Goal: Task Accomplishment & Management: Manage account settings

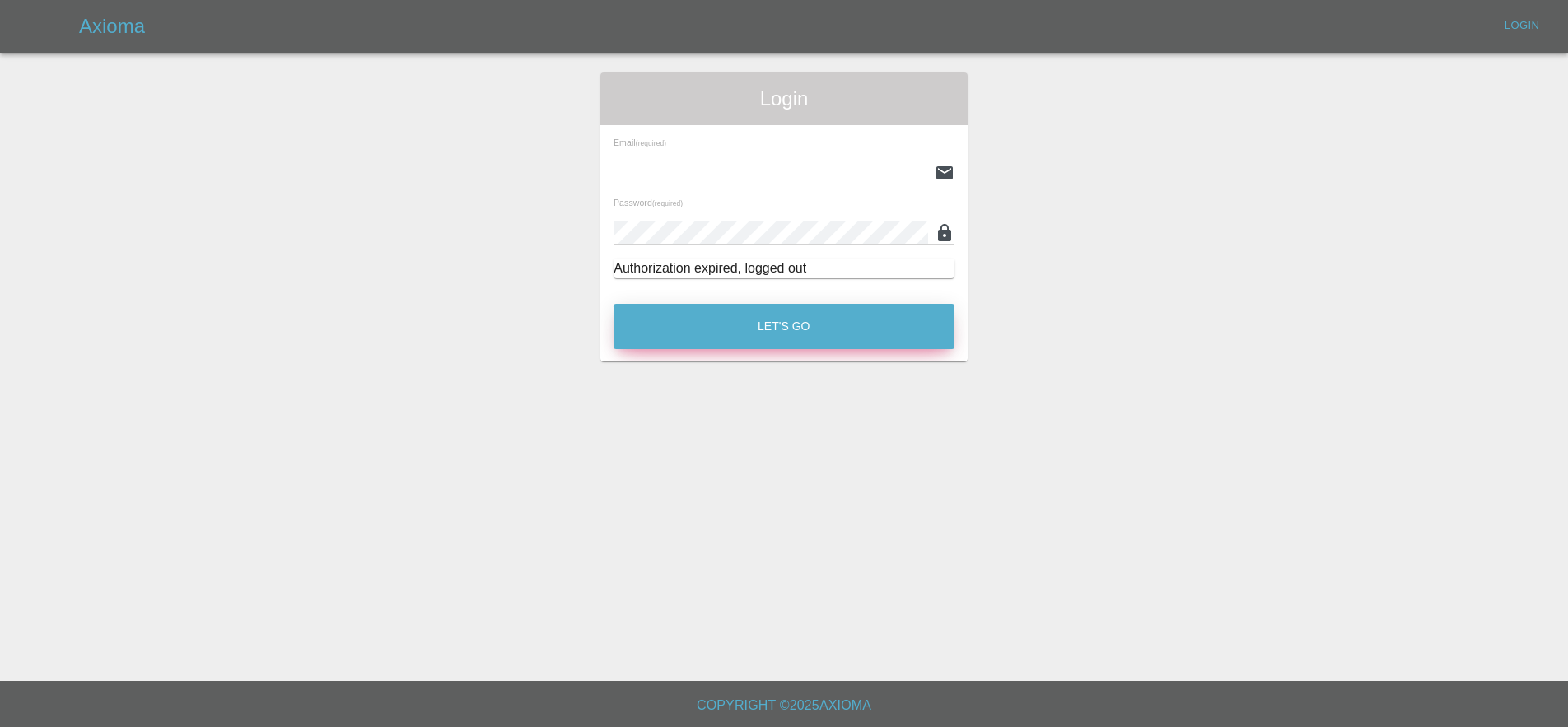
type input "[EMAIL_ADDRESS][DOMAIN_NAME]"
click at [863, 310] on button "Let's Go" at bounding box center [784, 326] width 341 height 45
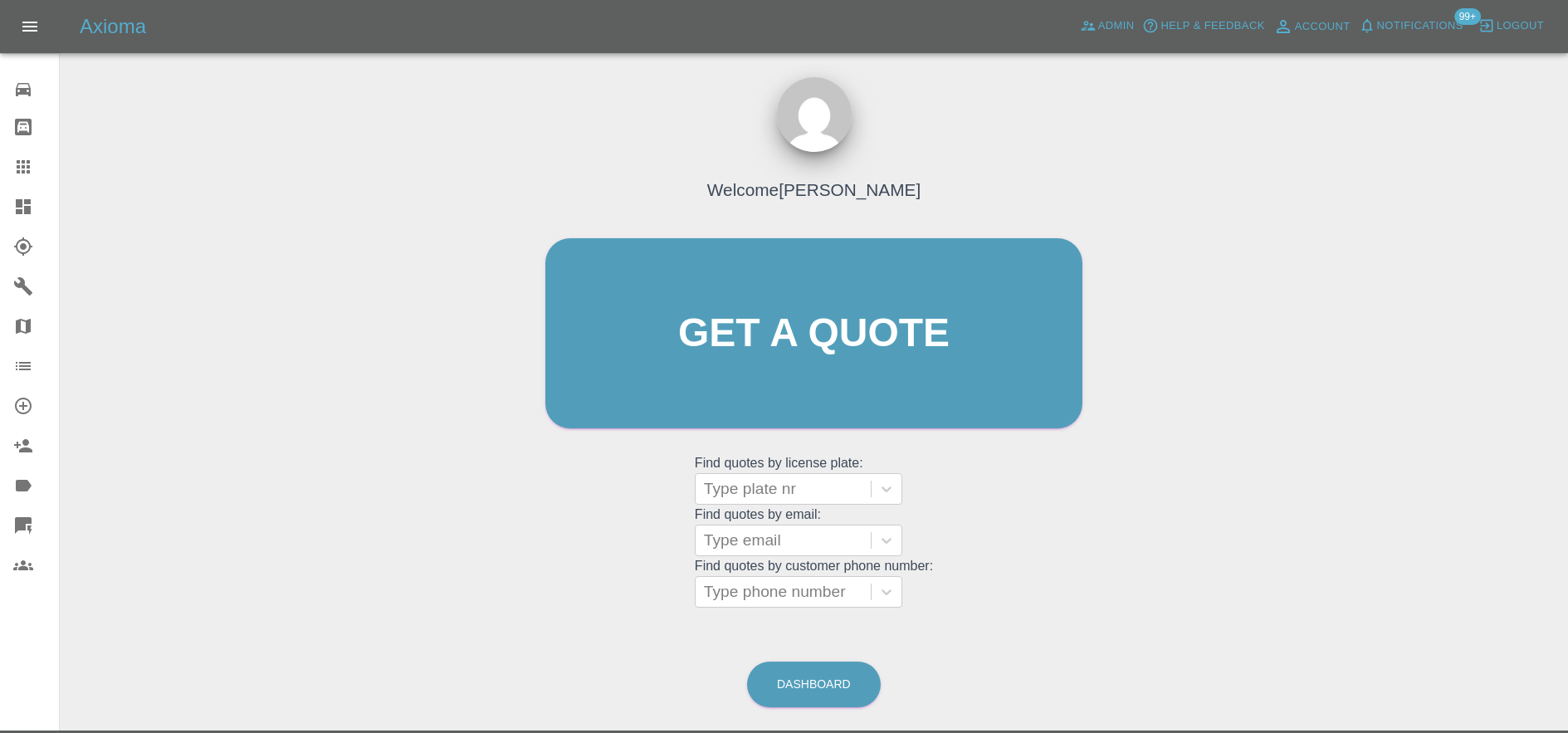
click at [1424, 10] on div "Axioma Admin Help & Feedback Account Notifications 99+ Logout" at bounding box center [784, 26] width 1568 height 53
click at [1421, 19] on span "Notifications" at bounding box center [1420, 25] width 86 height 19
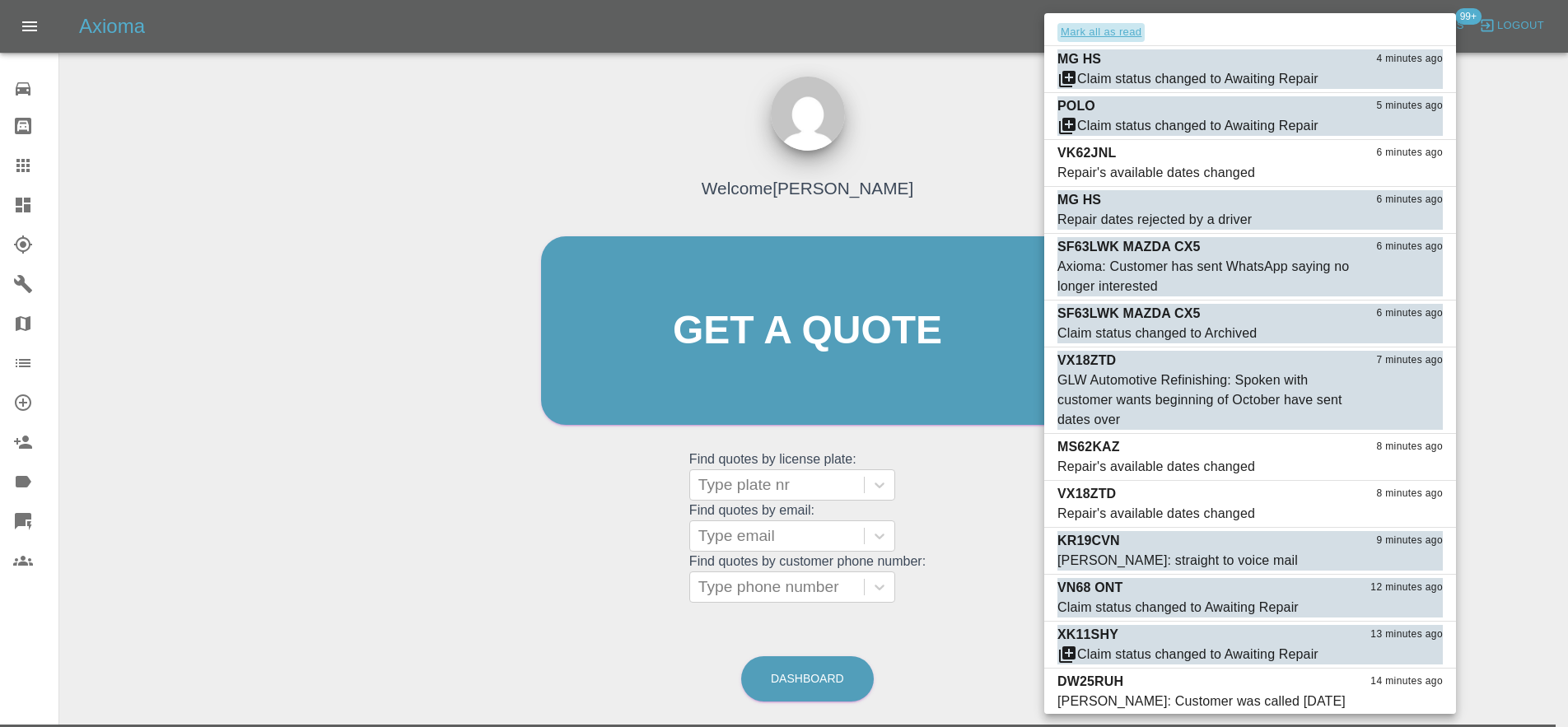
click at [1114, 36] on button "Mark all as read" at bounding box center [1101, 32] width 87 height 19
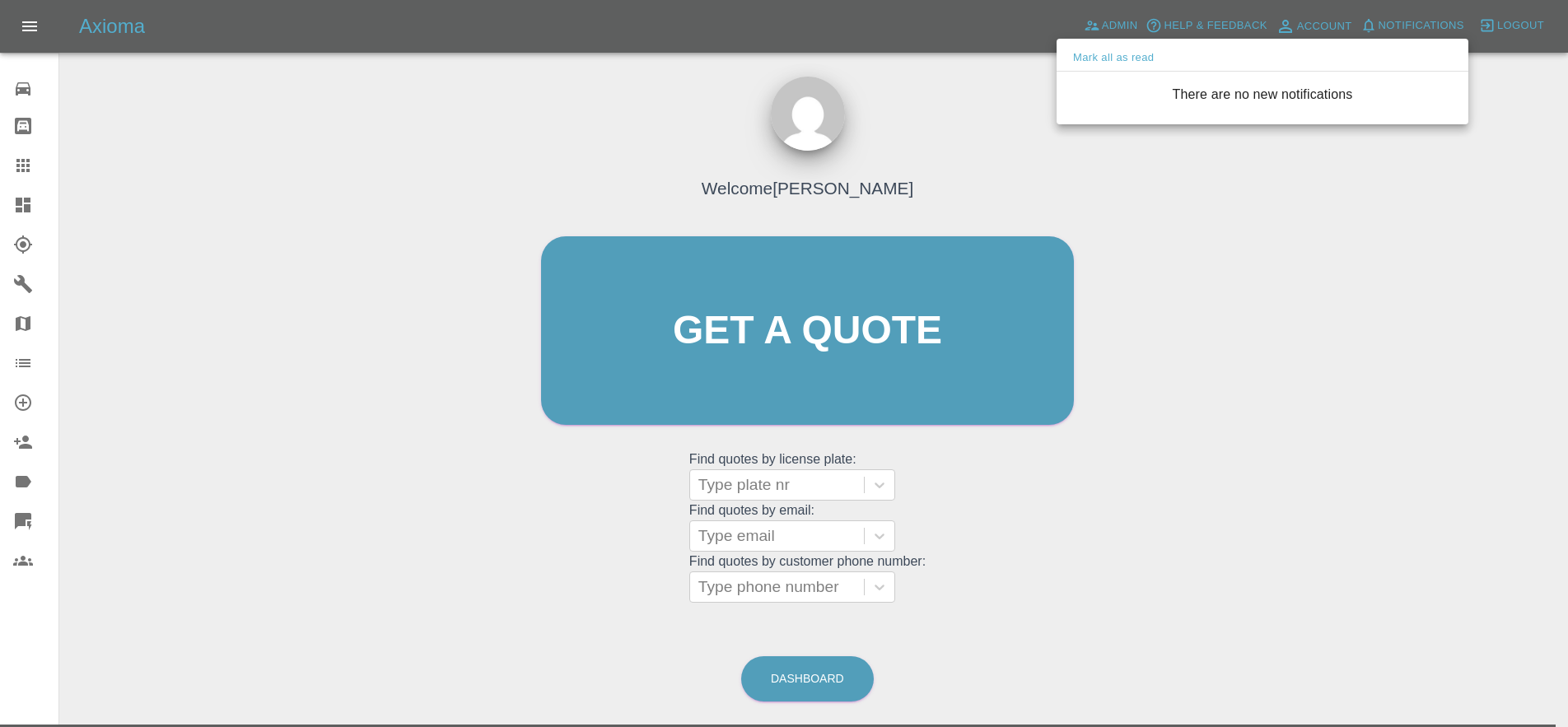
click at [918, 149] on div at bounding box center [784, 364] width 1568 height 727
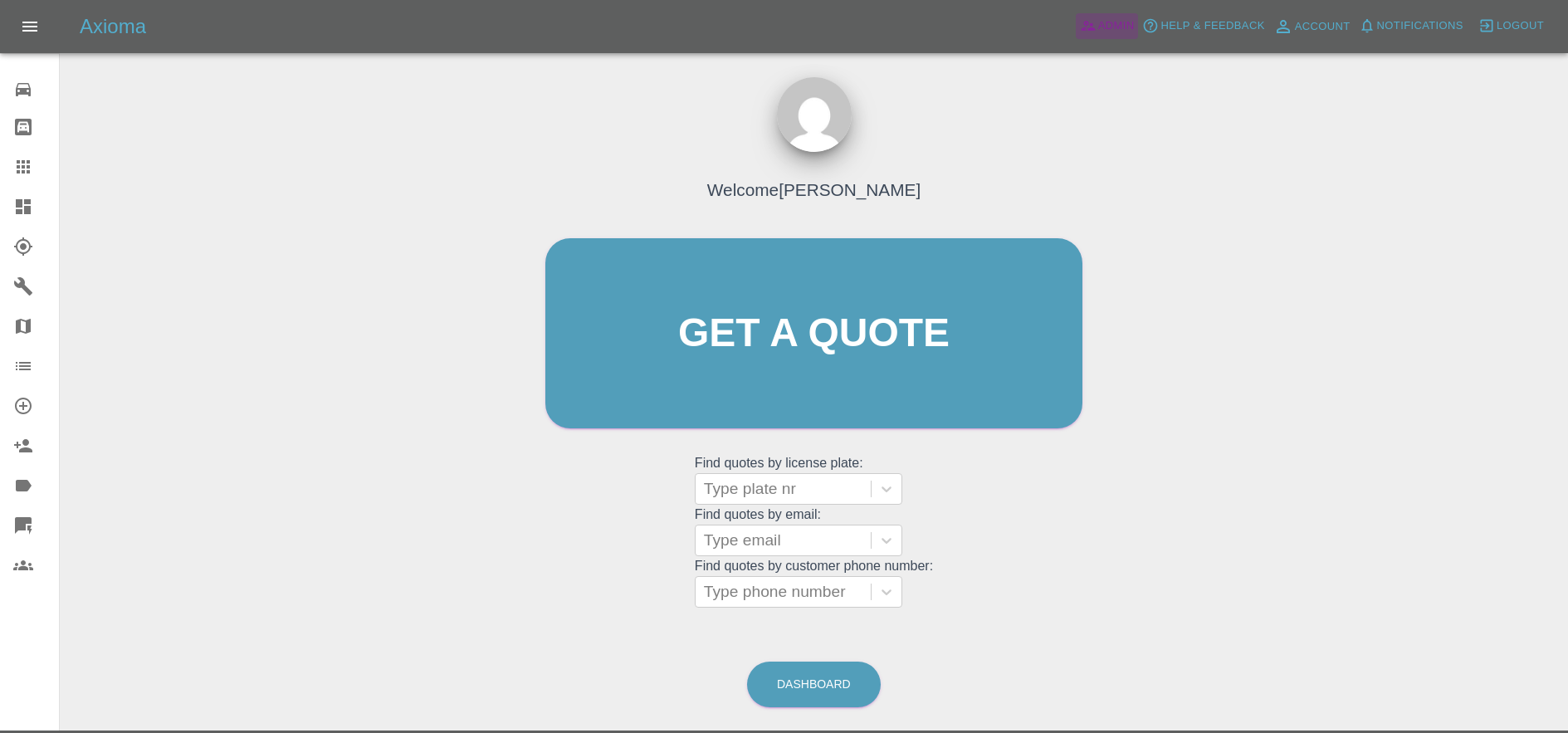
click at [1099, 17] on span "Admin" at bounding box center [1116, 25] width 37 height 19
